Goal: Find contact information: Find contact information

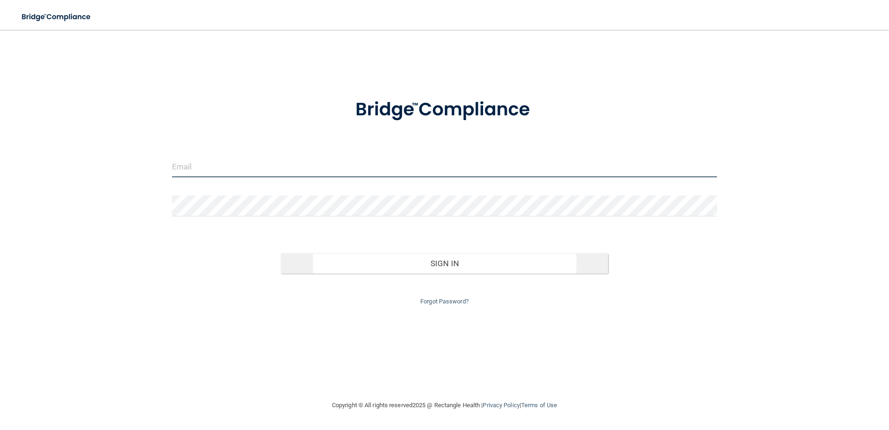
type input "[EMAIL_ADDRESS][DOMAIN_NAME]"
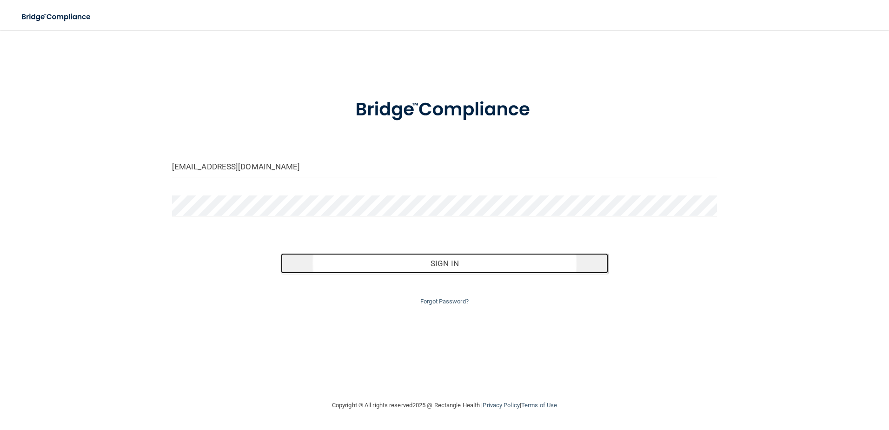
click at [448, 254] on button "Sign In" at bounding box center [444, 263] width 327 height 20
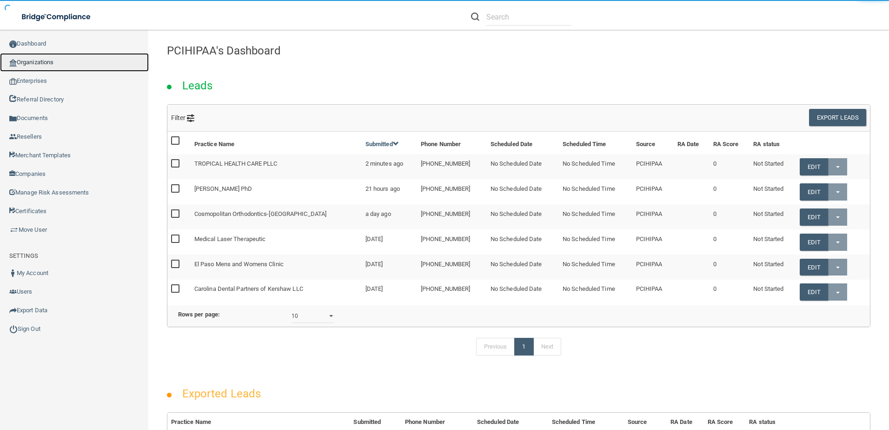
click at [65, 62] on link "Organizations" at bounding box center [74, 62] width 149 height 19
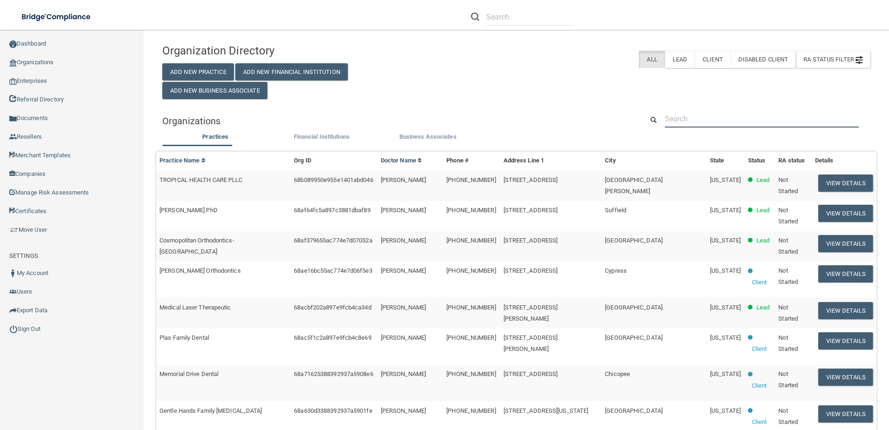
click at [707, 123] on input "text" at bounding box center [762, 118] width 194 height 17
paste input "[PERSON_NAME] DDS, INC - [GEOGRAPHIC_DATA]"
type input "[PERSON_NAME] DDS, INC - [GEOGRAPHIC_DATA]"
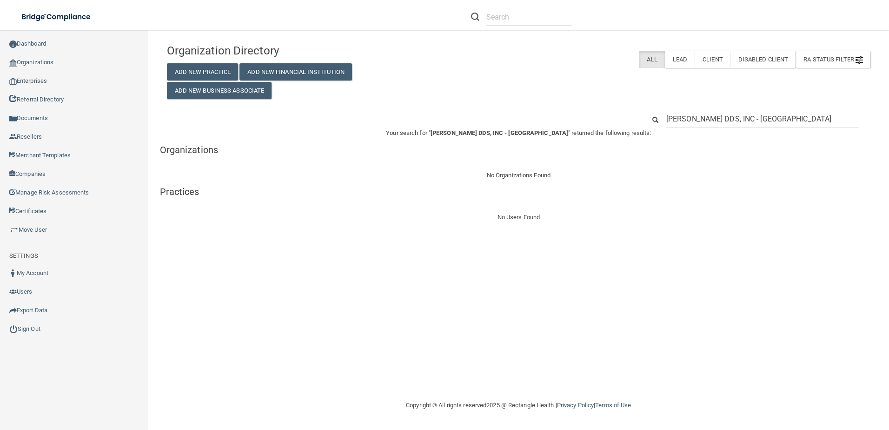
click at [729, 121] on input "[PERSON_NAME] DDS, INC - [GEOGRAPHIC_DATA]" at bounding box center [762, 118] width 193 height 17
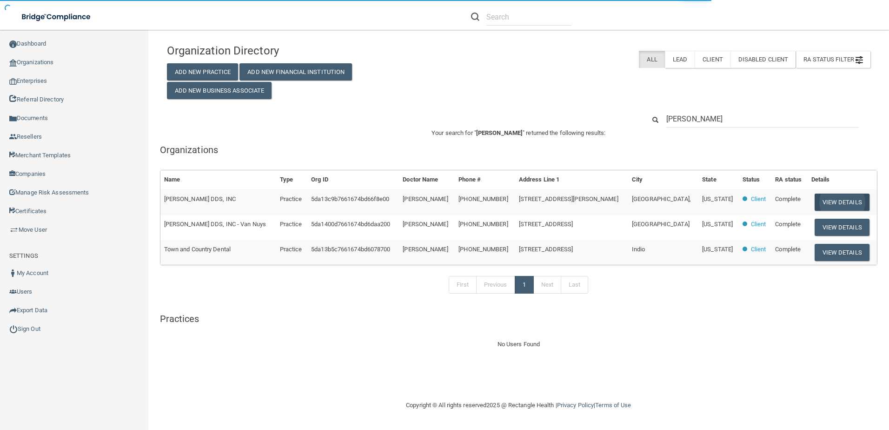
type input "[PERSON_NAME]"
click at [851, 198] on button "View Details" at bounding box center [842, 201] width 55 height 17
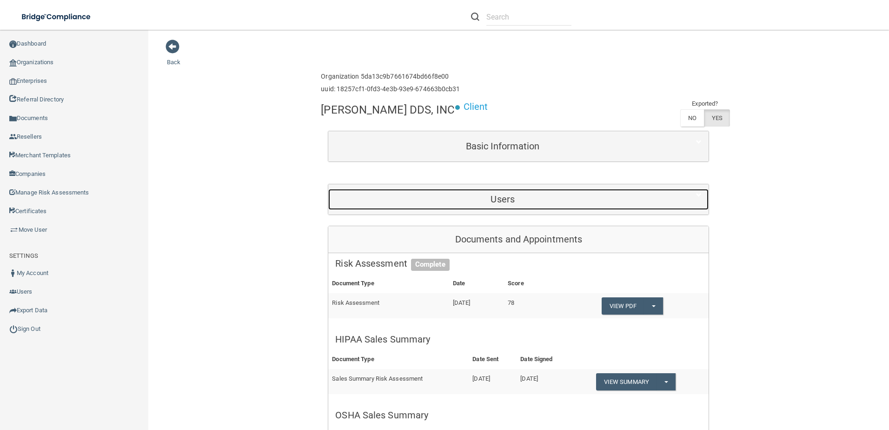
click at [525, 199] on h5 "Users" at bounding box center [502, 199] width 335 height 10
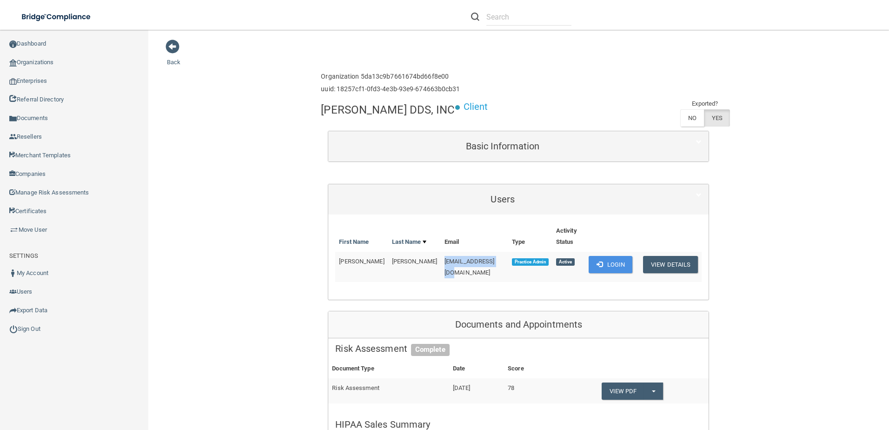
drag, startPoint x: 473, startPoint y: 249, endPoint x: 415, endPoint y: 250, distance: 58.6
click at [441, 252] on td "[EMAIL_ADDRESS][DOMAIN_NAME]" at bounding box center [474, 267] width 67 height 30
copy span "[EMAIL_ADDRESS][DOMAIN_NAME]"
